Goal: Task Accomplishment & Management: Manage account settings

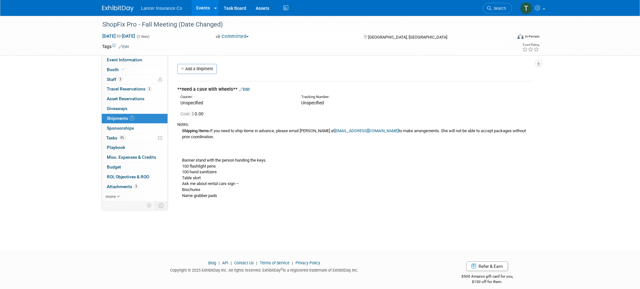
click at [203, 7] on link "Events" at bounding box center [203, 8] width 23 height 16
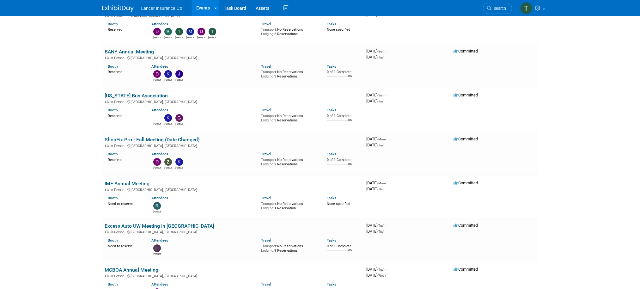
scroll to position [195, 0]
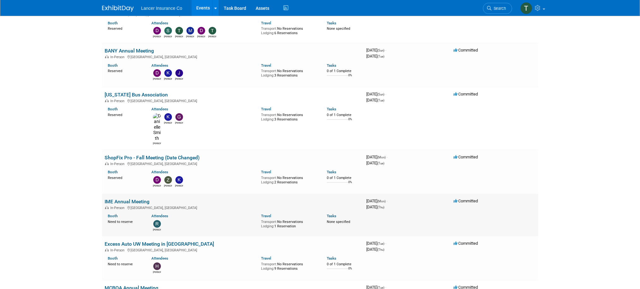
click at [116, 199] on link "IME Annual Meeting" at bounding box center [127, 202] width 45 height 6
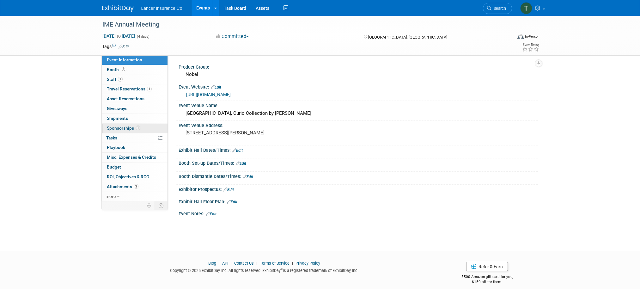
click at [109, 129] on span "Sponsorships 1" at bounding box center [124, 128] width 34 height 5
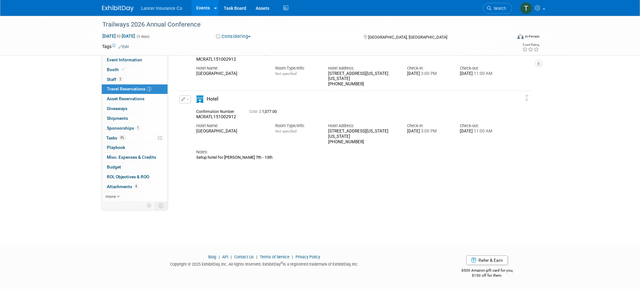
scroll to position [51, 0]
click at [203, 7] on link "Events" at bounding box center [203, 8] width 23 height 16
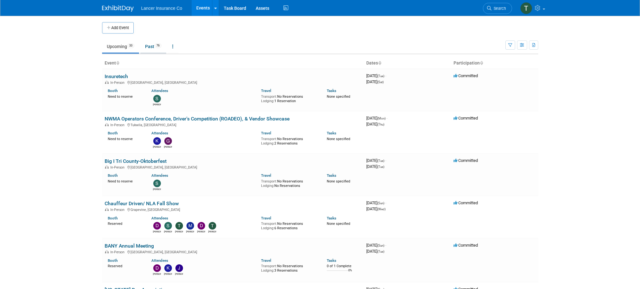
click at [152, 46] on link "Past 76" at bounding box center [153, 46] width 26 height 12
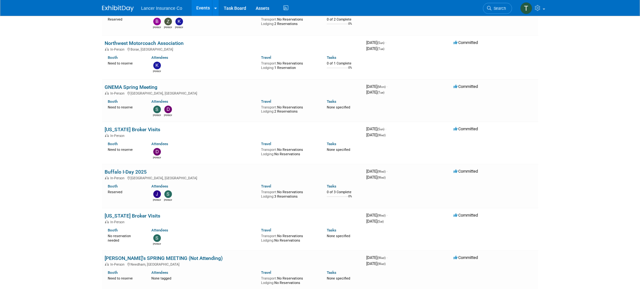
scroll to position [2126, 0]
click at [115, 170] on link "Buffalo I-Day 2025" at bounding box center [126, 173] width 42 height 6
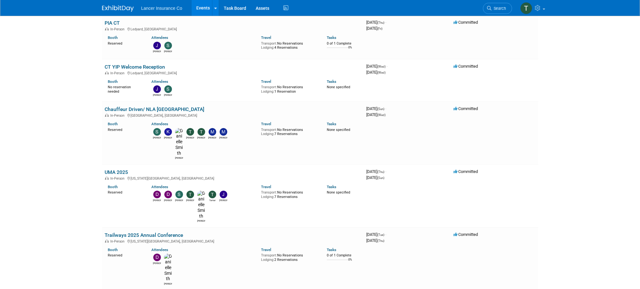
scroll to position [2444, 0]
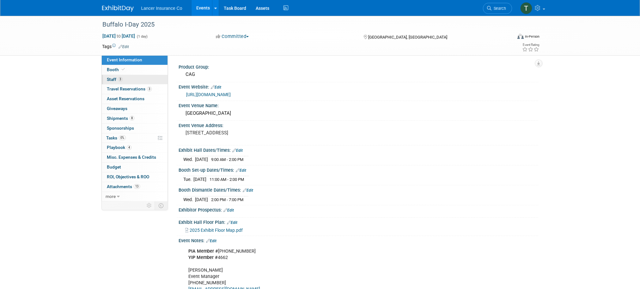
click at [112, 80] on span "Staff 3" at bounding box center [115, 79] width 16 height 5
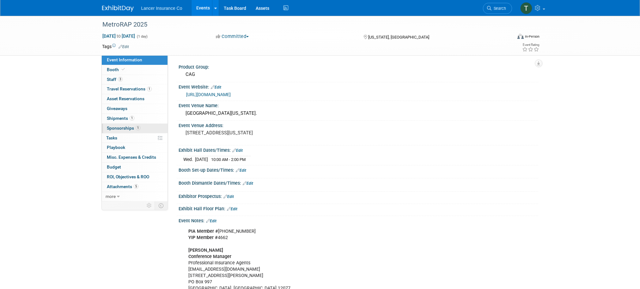
click at [117, 128] on span "Sponsorships 1" at bounding box center [124, 128] width 34 height 5
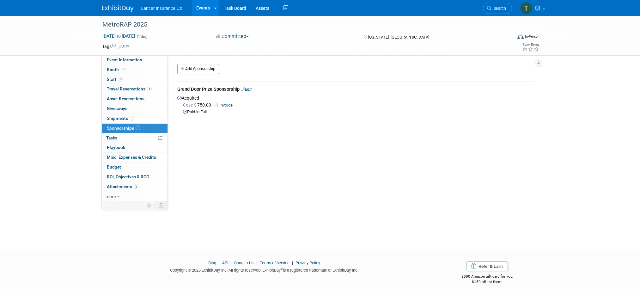
drag, startPoint x: 174, startPoint y: 88, endPoint x: 233, endPoint y: 89, distance: 58.8
click at [240, 90] on div "Grand Door Prize Sponsorship Edit Acquired Cost: $ 750.00 Invoice" at bounding box center [356, 98] width 366 height 45
copy div "Grand Door Prize Sponsorship"
click at [116, 77] on span "Staff 3" at bounding box center [115, 79] width 16 height 5
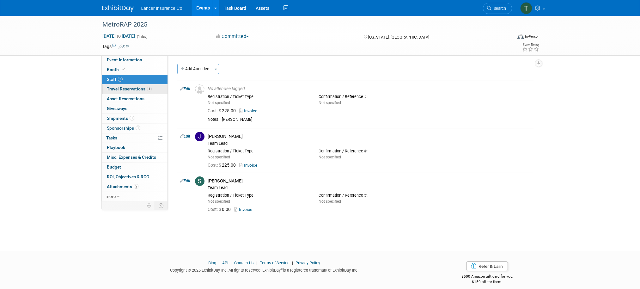
click at [113, 88] on span "Travel Reservations 1" at bounding box center [129, 88] width 45 height 5
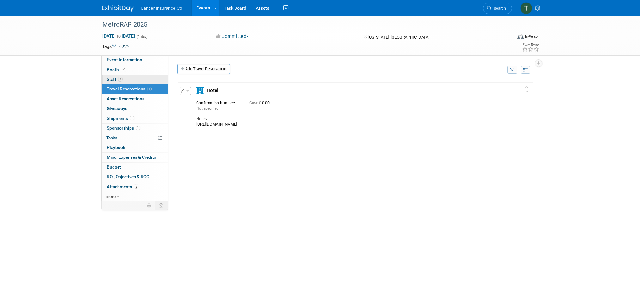
click at [112, 81] on span "Staff 3" at bounding box center [115, 79] width 16 height 5
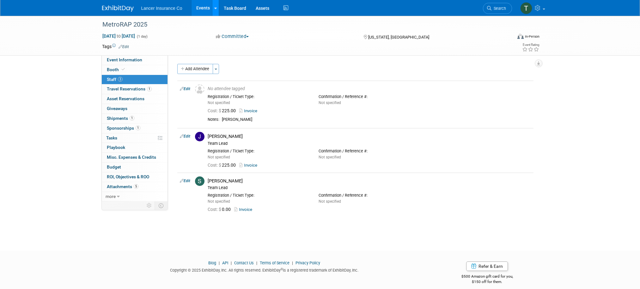
click at [215, 9] on icon at bounding box center [215, 8] width 3 height 4
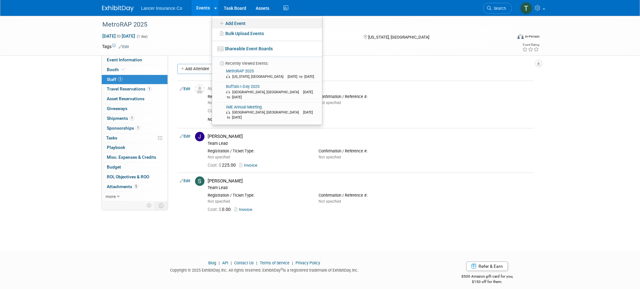
click at [229, 22] on link "Add Event" at bounding box center [267, 23] width 110 height 10
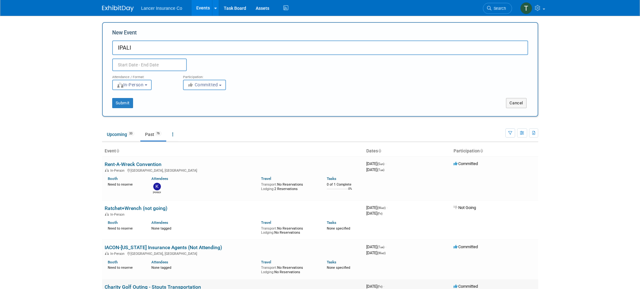
type input "IPALI"
click at [152, 64] on input "text" at bounding box center [149, 65] width 75 height 13
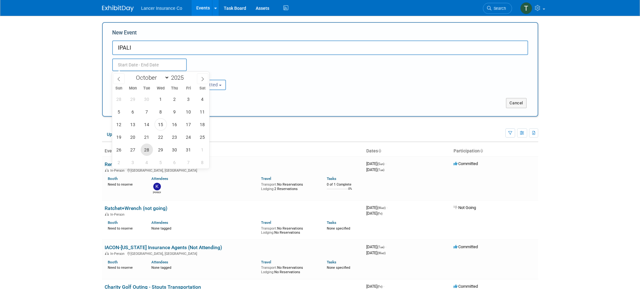
click at [147, 150] on span "28" at bounding box center [147, 150] width 12 height 12
type input "[DATE] to [DATE]"
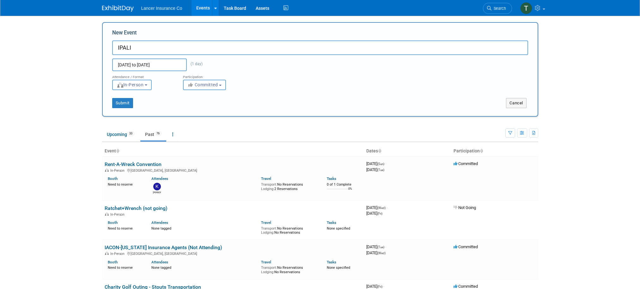
click at [275, 79] on div "Attendance / Format: <img src="https://www.exhibitday.com/Images/Format-InPerso…" at bounding box center [321, 80] width 426 height 19
click at [125, 104] on button "Submit" at bounding box center [122, 103] width 21 height 10
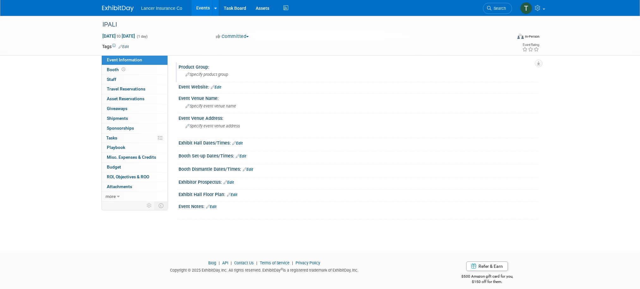
click at [213, 71] on div "Specify product group" at bounding box center [358, 75] width 350 height 10
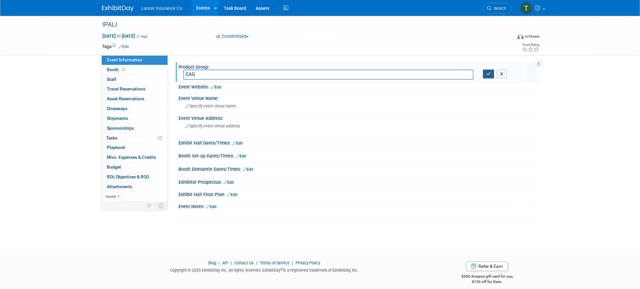
type input "CAG"
click at [489, 76] on icon "button" at bounding box center [489, 74] width 4 height 4
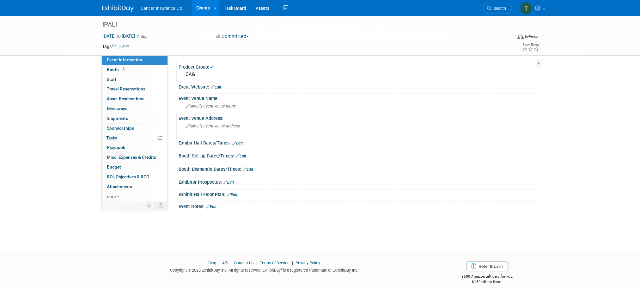
click at [208, 125] on span "Specify event venue address" at bounding box center [213, 126] width 54 height 5
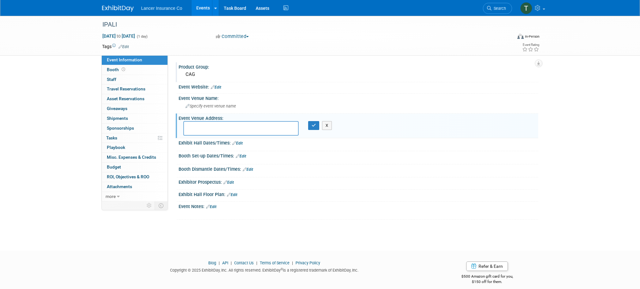
type textarea "[CREDIT_CARD_NUMBER]"
paste textarea "Dark Horse Tavern [STREET_ADDRESS] [GEOGRAPHIC_DATA], [GEOGRAPHIC_DATA]"
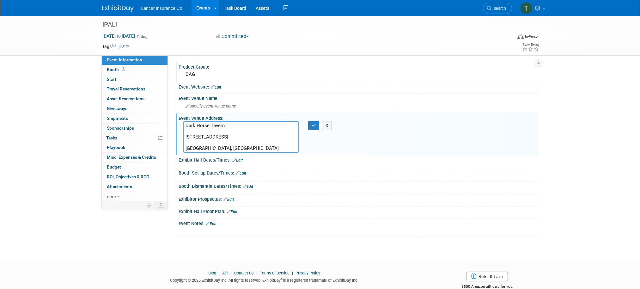
drag, startPoint x: 229, startPoint y: 127, endPoint x: 172, endPoint y: 123, distance: 56.7
click at [172, 123] on div "Product Group: CAG Event Website: Edit Event Venue Name: Specify event venue na…" at bounding box center [353, 128] width 371 height 146
type textarea "[STREET_ADDRESS] [GEOGRAPHIC_DATA], [GEOGRAPHIC_DATA]"
click at [311, 123] on button "button" at bounding box center [313, 125] width 11 height 9
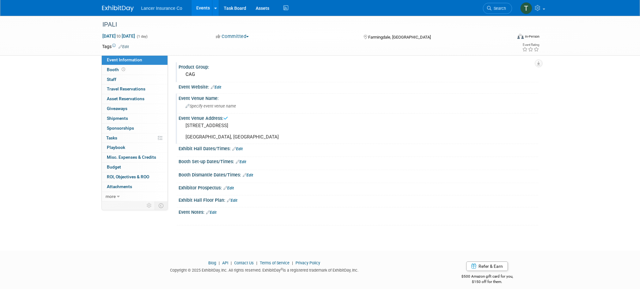
click at [221, 106] on span "Specify event venue name" at bounding box center [211, 106] width 51 height 5
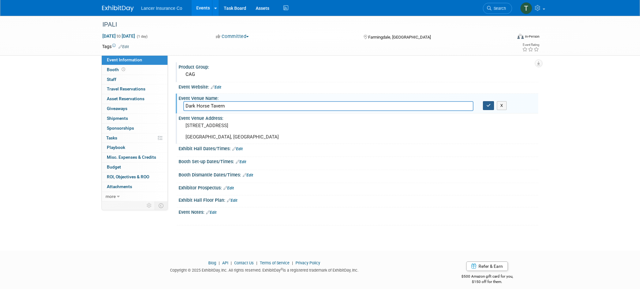
type input "Dark Horse Tavern"
click at [486, 104] on button "button" at bounding box center [488, 105] width 11 height 9
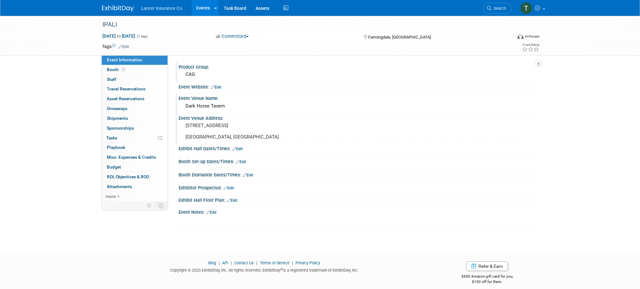
click at [223, 90] on div at bounding box center [358, 91] width 350 height 2
click at [220, 88] on link "Edit" at bounding box center [216, 87] width 10 height 4
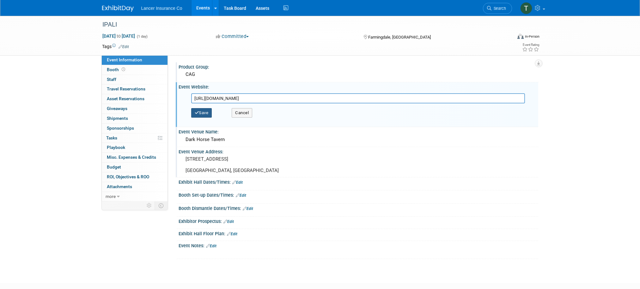
type input "https://ipali.square.site/events"
click at [205, 112] on button "Save" at bounding box center [201, 112] width 21 height 9
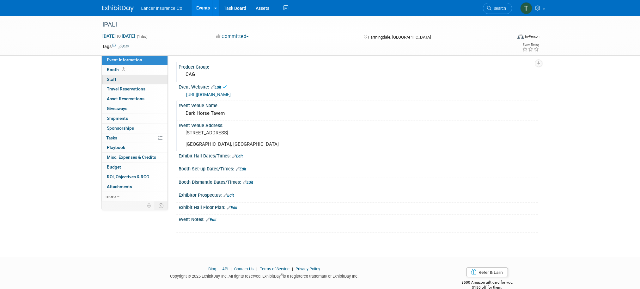
click at [115, 80] on span "Staff 0" at bounding box center [111, 79] width 9 height 5
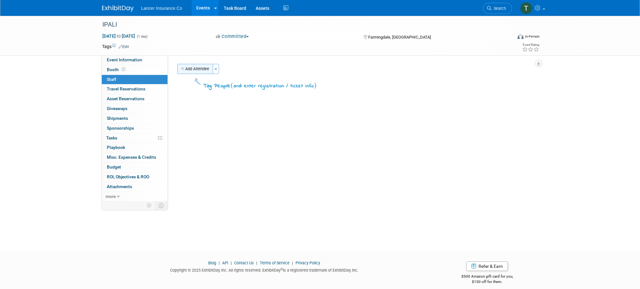
click at [198, 69] on button "Add Attendee" at bounding box center [195, 69] width 36 height 10
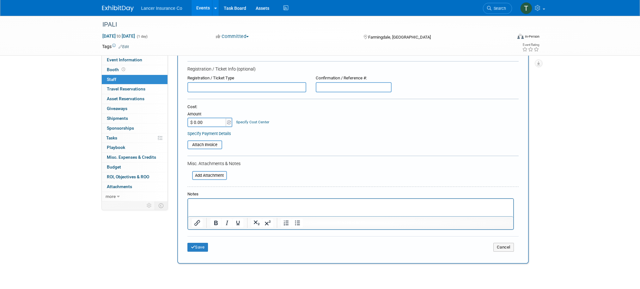
scroll to position [53, 0]
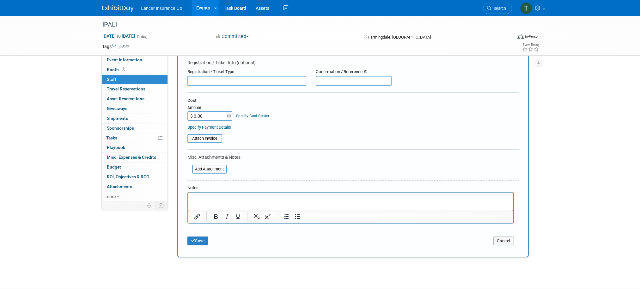
click at [205, 198] on p "Rich Text Area. Press ALT-0 for help." at bounding box center [351, 198] width 318 height 6
click at [206, 117] on input "$ 0.00" at bounding box center [208, 115] width 40 height 9
type input "$ 225.00"
click at [211, 138] on input "file" at bounding box center [183, 139] width 75 height 8
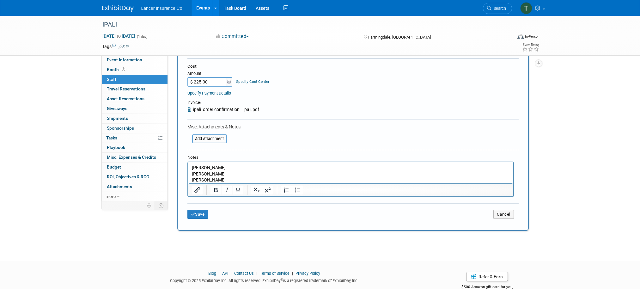
scroll to position [91, 0]
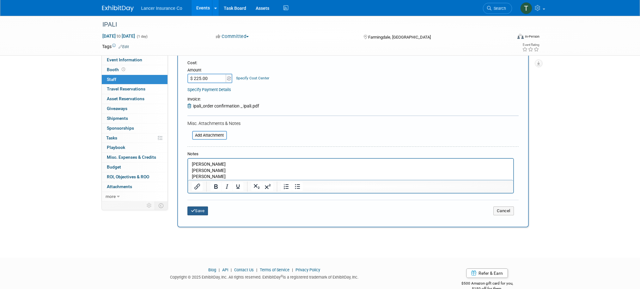
click at [202, 209] on button "Save" at bounding box center [198, 211] width 21 height 9
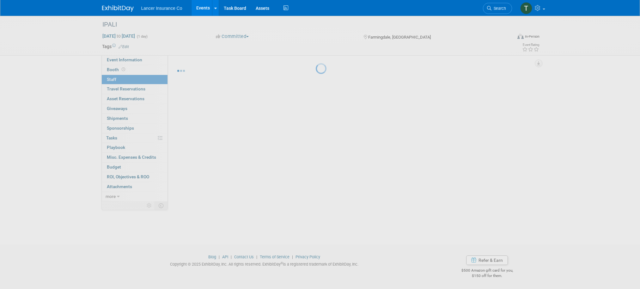
scroll to position [6, 0]
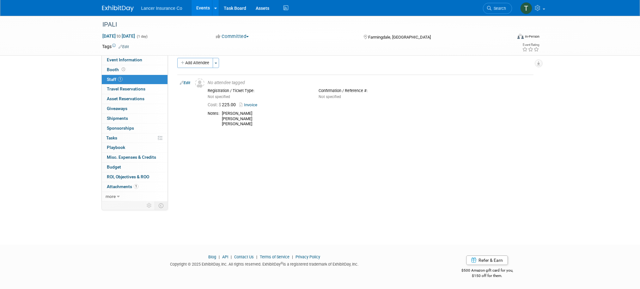
click at [203, 8] on link "Events" at bounding box center [203, 8] width 23 height 16
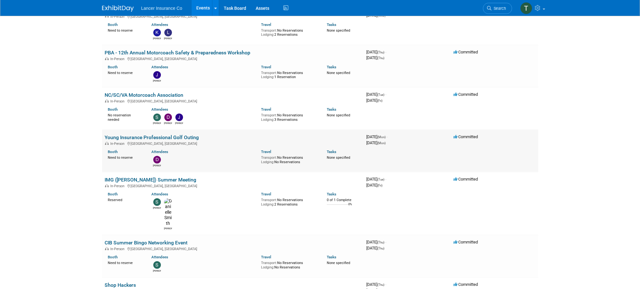
scroll to position [833, 0]
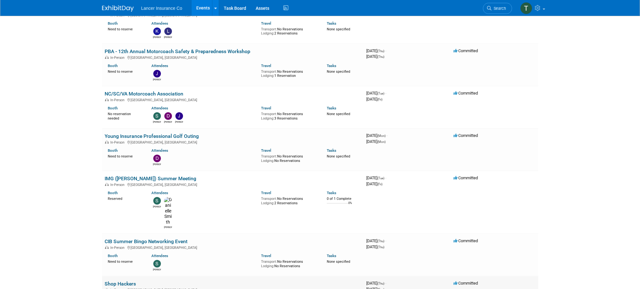
click at [115, 281] on link "Shop Hackers" at bounding box center [120, 284] width 31 height 6
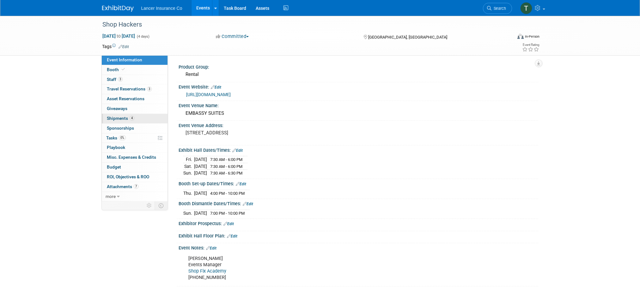
click at [117, 116] on span "Shipments 4" at bounding box center [121, 118] width 28 height 5
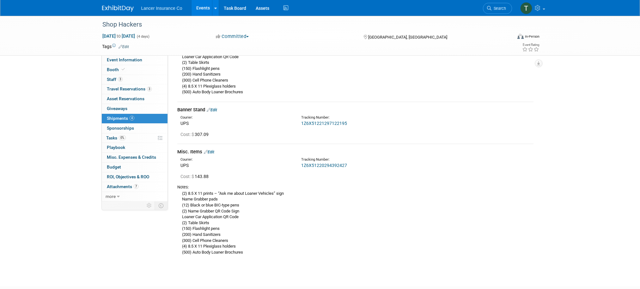
scroll to position [407, 0]
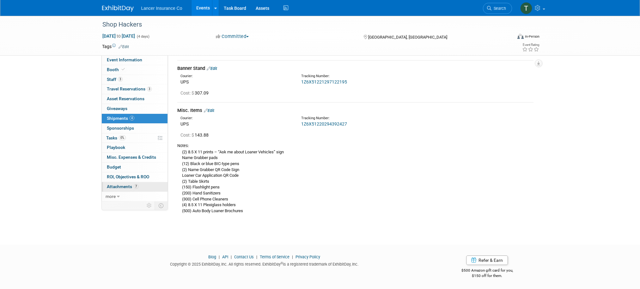
click at [116, 185] on span "Attachments 7" at bounding box center [123, 186] width 32 height 5
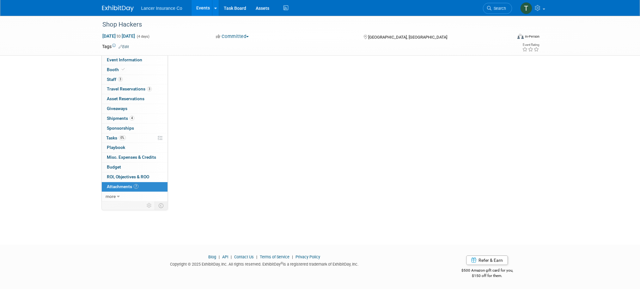
scroll to position [0, 0]
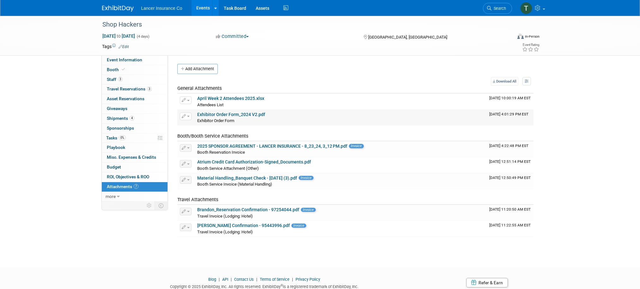
click at [236, 115] on link "Exhibitor Order Form_2024 V2.pdf" at bounding box center [231, 114] width 68 height 5
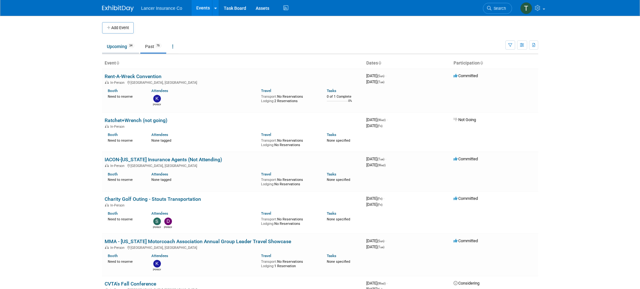
click at [124, 46] on link "Upcoming 34" at bounding box center [120, 46] width 37 height 12
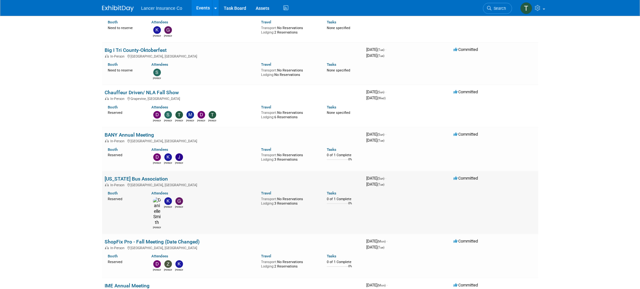
scroll to position [119, 0]
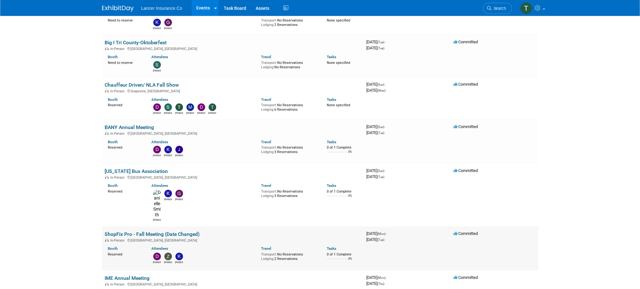
click at [137, 231] on link "ShopFix Pro - Fall Meeting (Date Changed)" at bounding box center [152, 234] width 95 height 6
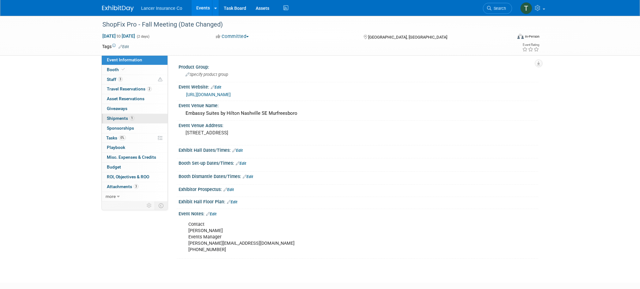
click at [114, 120] on span "Shipments 1" at bounding box center [121, 118] width 28 height 5
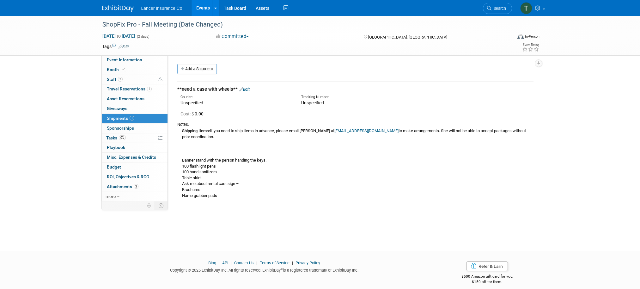
click at [247, 90] on link "Edit" at bounding box center [244, 89] width 10 height 5
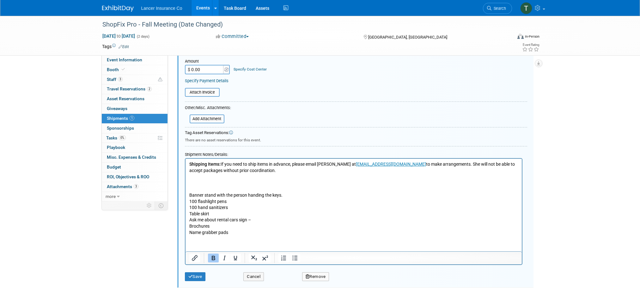
scroll to position [135, 0]
drag, startPoint x: 243, startPoint y: 236, endPoint x: 248, endPoint y: 231, distance: 6.9
click at [243, 235] on html "Shipping Items: If you need to ship items in advance, please email [PERSON_NAME…" at bounding box center [353, 196] width 337 height 77
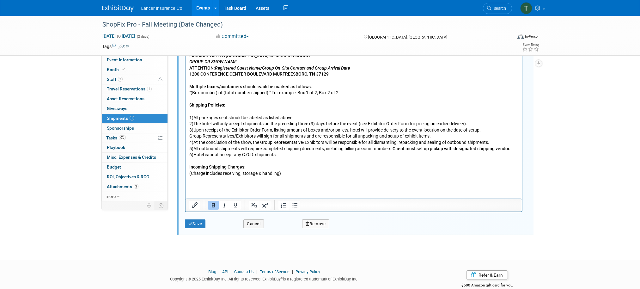
scroll to position [369, 0]
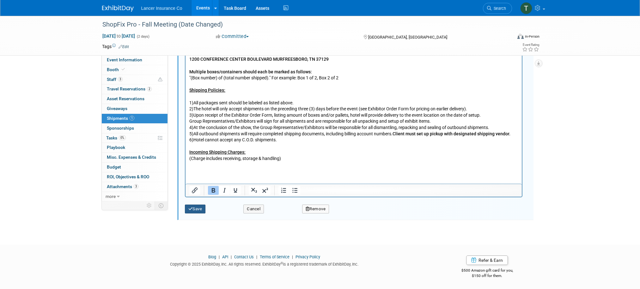
click at [201, 211] on button "Save" at bounding box center [195, 209] width 21 height 9
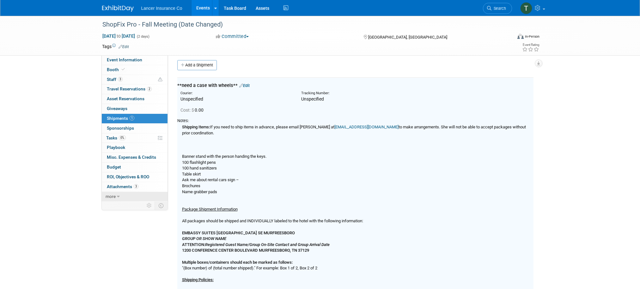
scroll to position [0, 0]
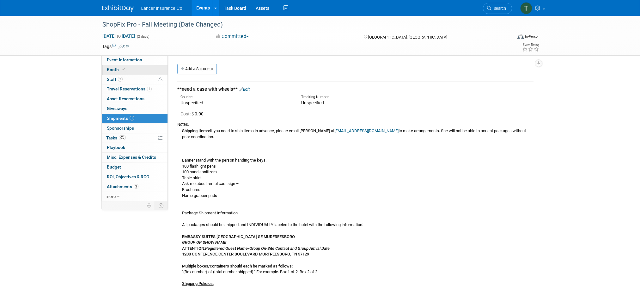
click at [114, 69] on span "Booth" at bounding box center [116, 69] width 19 height 5
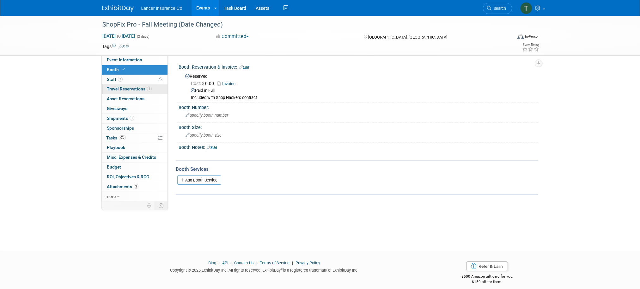
click at [124, 89] on span "Travel Reservations 2" at bounding box center [129, 88] width 45 height 5
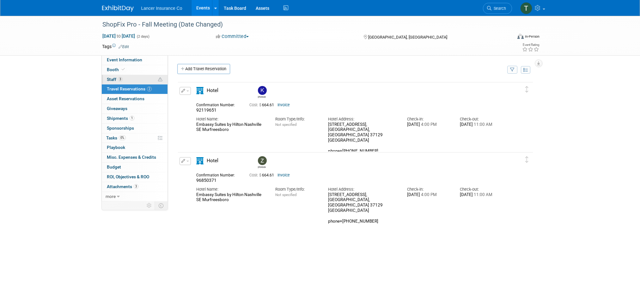
click at [118, 77] on span "3" at bounding box center [120, 79] width 5 height 5
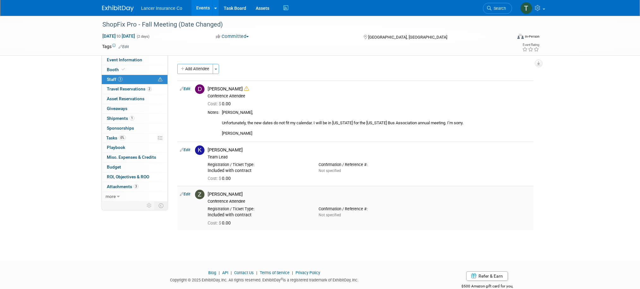
drag, startPoint x: 232, startPoint y: 195, endPoint x: 210, endPoint y: 195, distance: 22.1
click at [210, 195] on div "[PERSON_NAME]" at bounding box center [370, 194] width 324 height 6
copy div "[PERSON_NAME]"
